Goal: Transaction & Acquisition: Purchase product/service

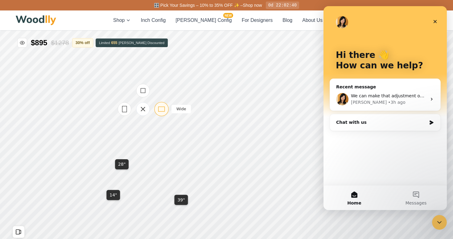
click at [164, 110] on icon at bounding box center [161, 109] width 8 height 8
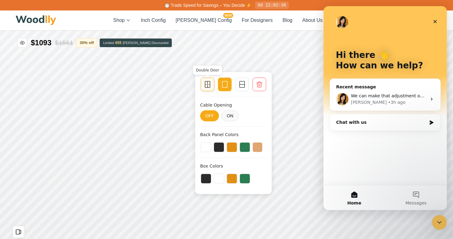
click at [206, 85] on icon at bounding box center [207, 84] width 7 height 7
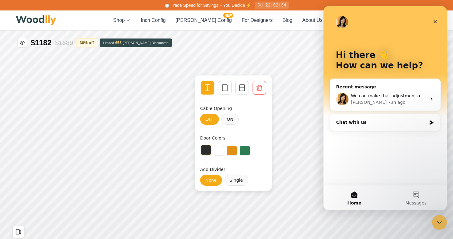
click at [207, 153] on button at bounding box center [206, 150] width 10 height 10
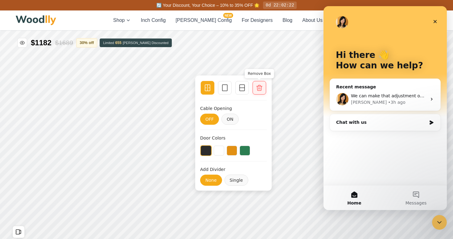
click at [261, 87] on icon at bounding box center [259, 88] width 6 height 6
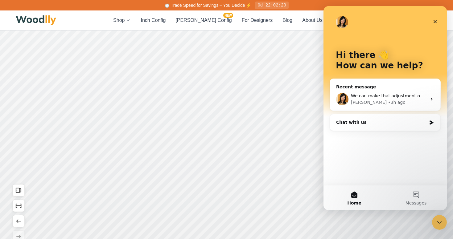
scroll to position [43, 0]
click at [15, 208] on button "Show Dimensions" at bounding box center [18, 204] width 12 height 12
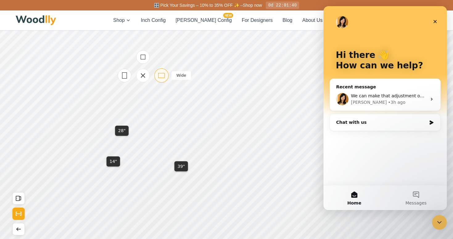
click at [160, 73] on rect at bounding box center [161, 75] width 6 height 5
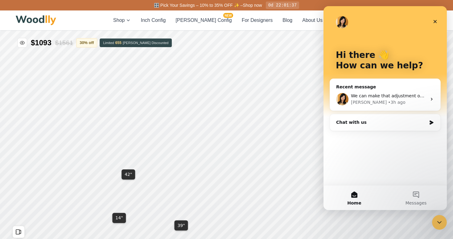
scroll to position [17, 0]
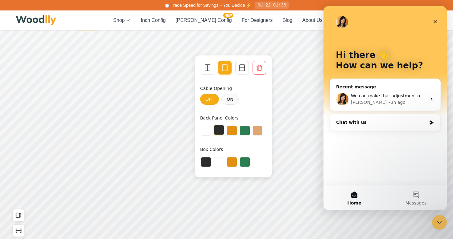
click at [220, 129] on button at bounding box center [219, 130] width 10 height 10
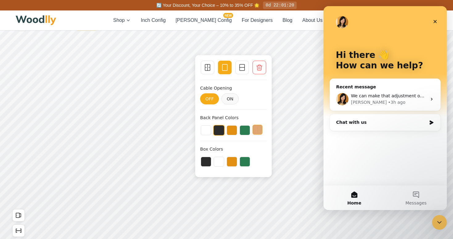
click at [260, 129] on button at bounding box center [257, 130] width 10 height 10
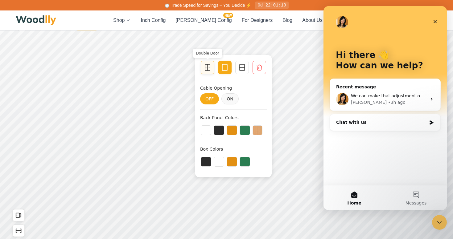
click at [209, 68] on icon at bounding box center [207, 67] width 7 height 7
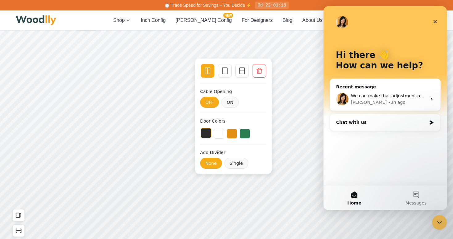
click at [206, 132] on button at bounding box center [206, 133] width 10 height 10
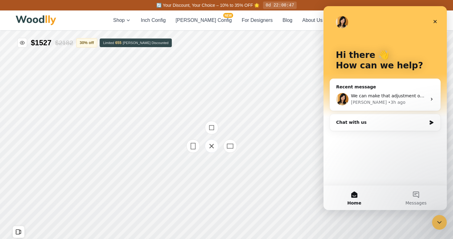
click at [213, 159] on div at bounding box center [212, 146] width 62 height 62
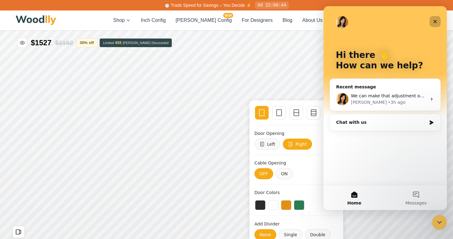
click at [436, 21] on icon "Close" at bounding box center [434, 21] width 5 height 5
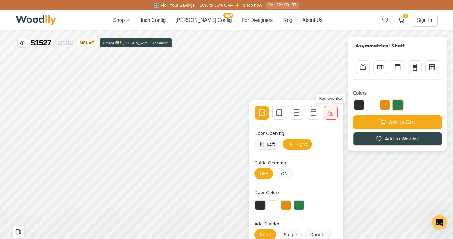
click at [332, 116] on icon at bounding box center [330, 112] width 7 height 7
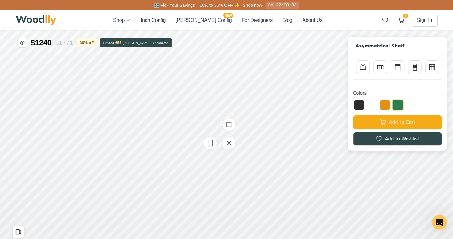
click at [231, 156] on div at bounding box center [229, 143] width 62 height 62
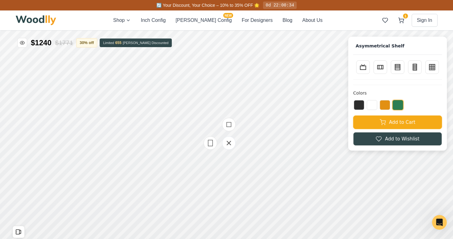
click at [231, 158] on div at bounding box center [229, 143] width 62 height 62
click at [251, 173] on div at bounding box center [229, 143] width 62 height 62
click at [229, 143] on icon at bounding box center [229, 143] width 4 height 4
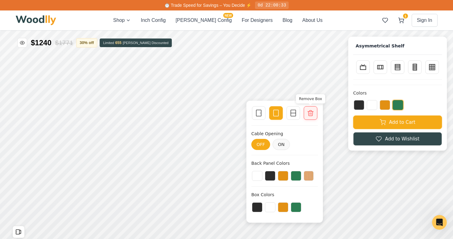
click at [307, 114] on icon at bounding box center [310, 112] width 7 height 7
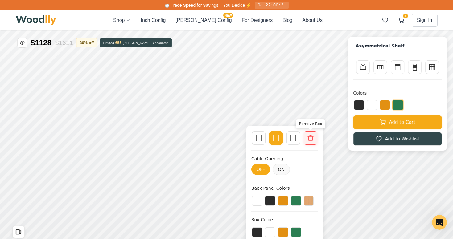
click at [311, 140] on icon at bounding box center [310, 137] width 7 height 7
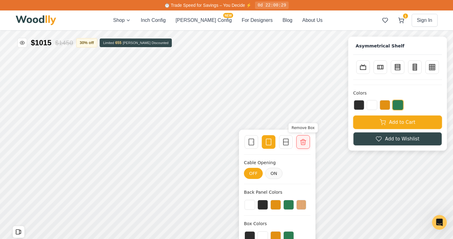
click at [302, 138] on div at bounding box center [303, 142] width 9 height 9
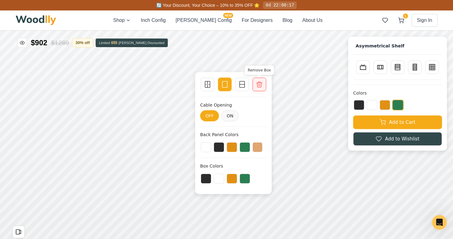
click at [262, 83] on icon at bounding box center [259, 85] width 6 height 6
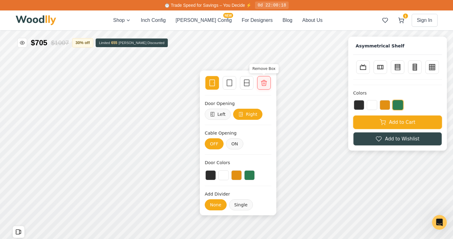
click at [266, 79] on icon at bounding box center [263, 82] width 7 height 7
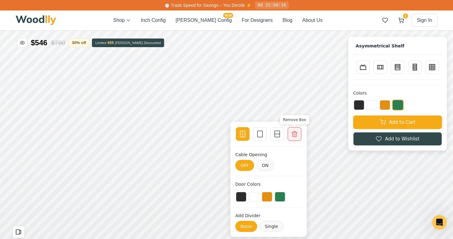
click at [295, 133] on icon at bounding box center [294, 133] width 7 height 7
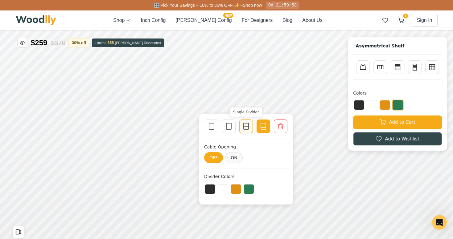
click at [243, 127] on icon at bounding box center [245, 126] width 7 height 7
click at [212, 129] on rect at bounding box center [211, 126] width 5 height 6
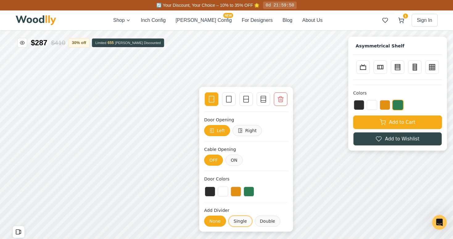
click at [233, 221] on button "Single" at bounding box center [240, 221] width 24 height 11
click at [207, 189] on button at bounding box center [210, 191] width 10 height 10
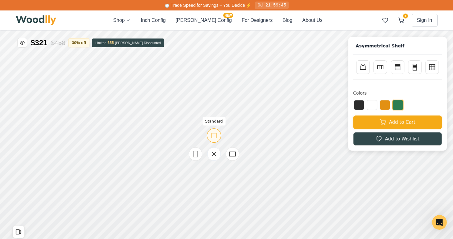
click at [216, 140] on div "Standard" at bounding box center [214, 136] width 14 height 14
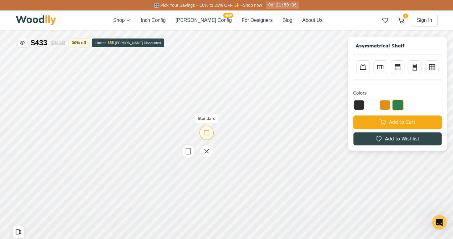
click at [205, 133] on icon at bounding box center [206, 133] width 8 height 8
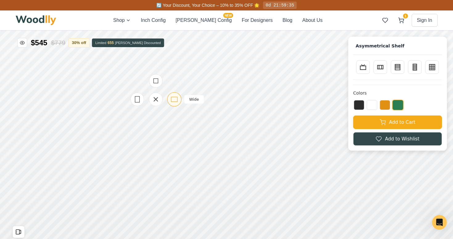
click at [173, 100] on icon at bounding box center [174, 100] width 8 height 8
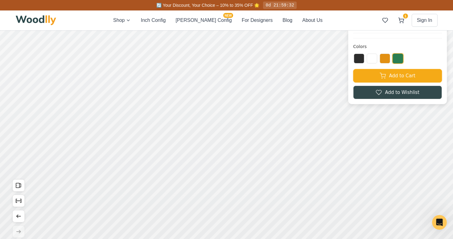
scroll to position [48, 0]
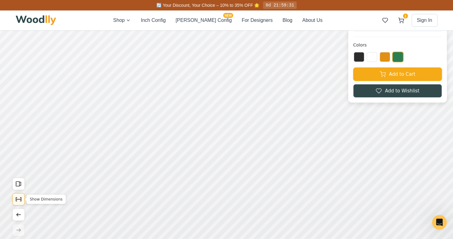
click at [19, 202] on icon "Show Dimensions" at bounding box center [18, 199] width 7 height 7
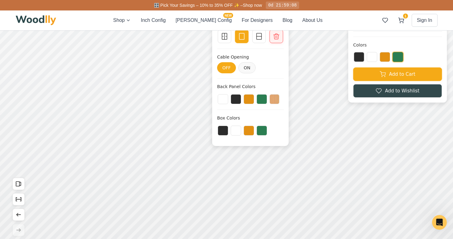
click at [276, 37] on icon at bounding box center [275, 36] width 7 height 7
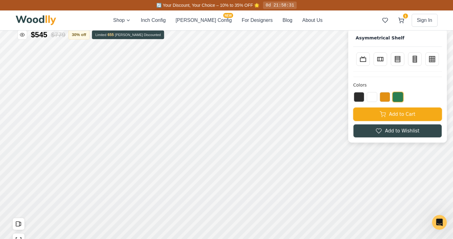
scroll to position [0, 0]
